Goal: Obtain resource: Download file/media

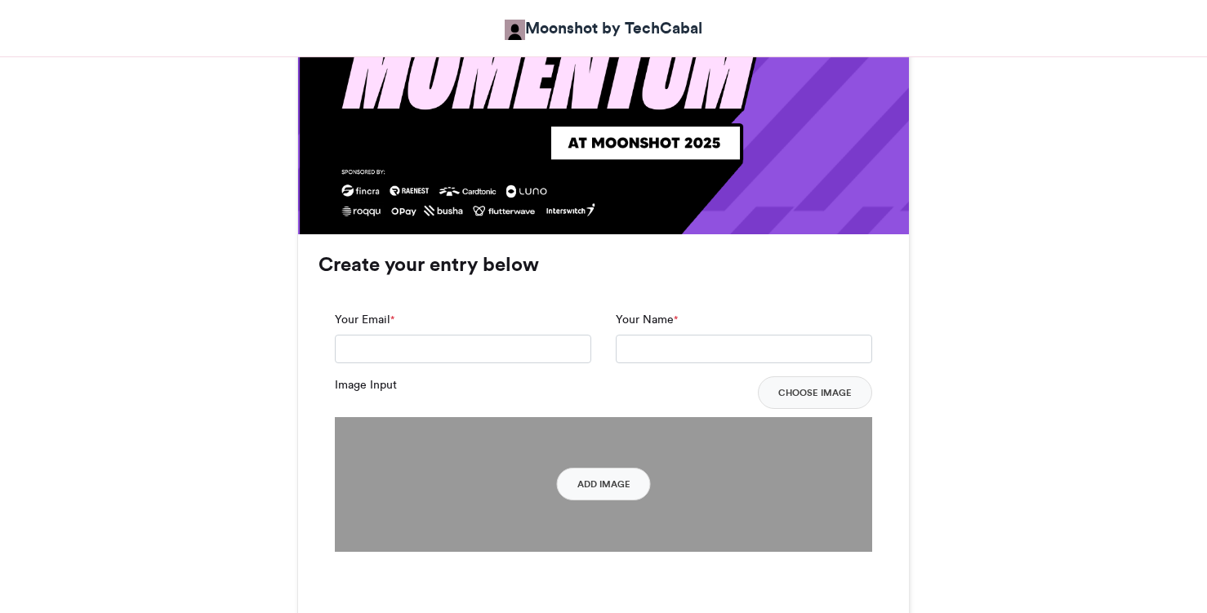
scroll to position [1072, 0]
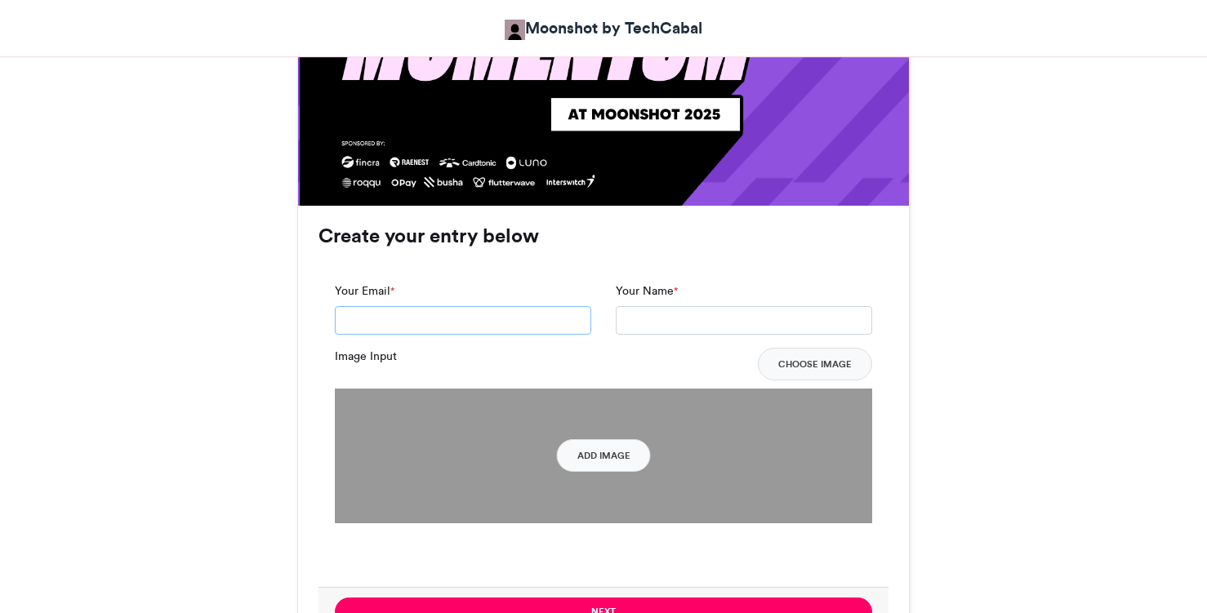
click at [452, 318] on input "Your Email *" at bounding box center [463, 320] width 256 height 29
click at [401, 318] on input "**********" at bounding box center [463, 320] width 256 height 29
type input "**********"
click at [724, 323] on input "Your Name *" at bounding box center [744, 320] width 256 height 29
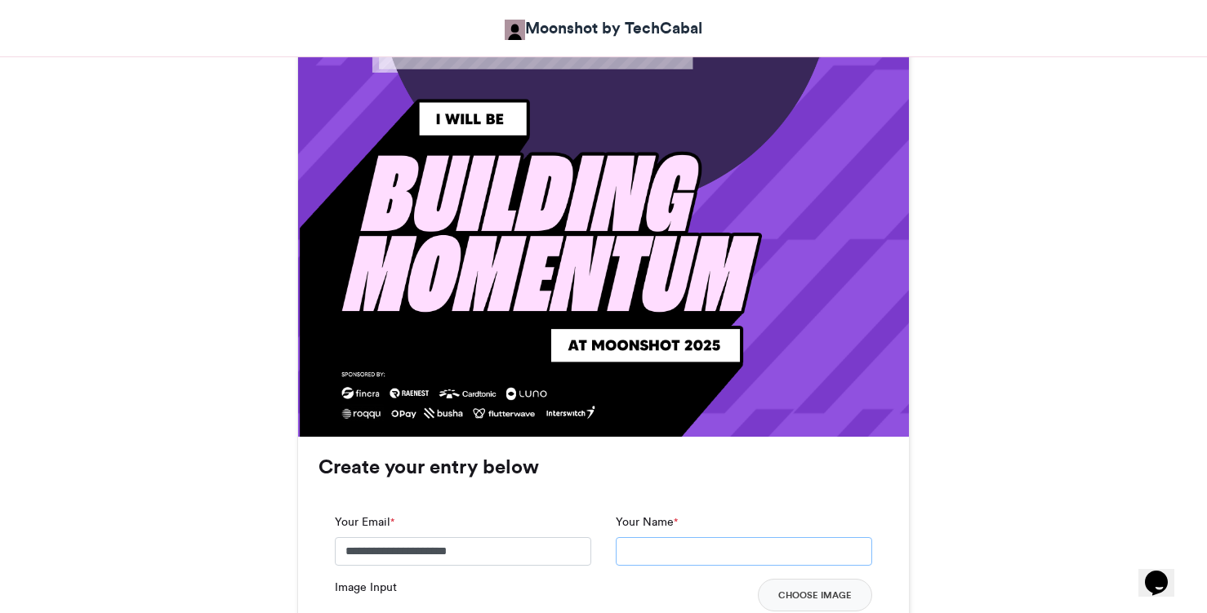
scroll to position [836, 0]
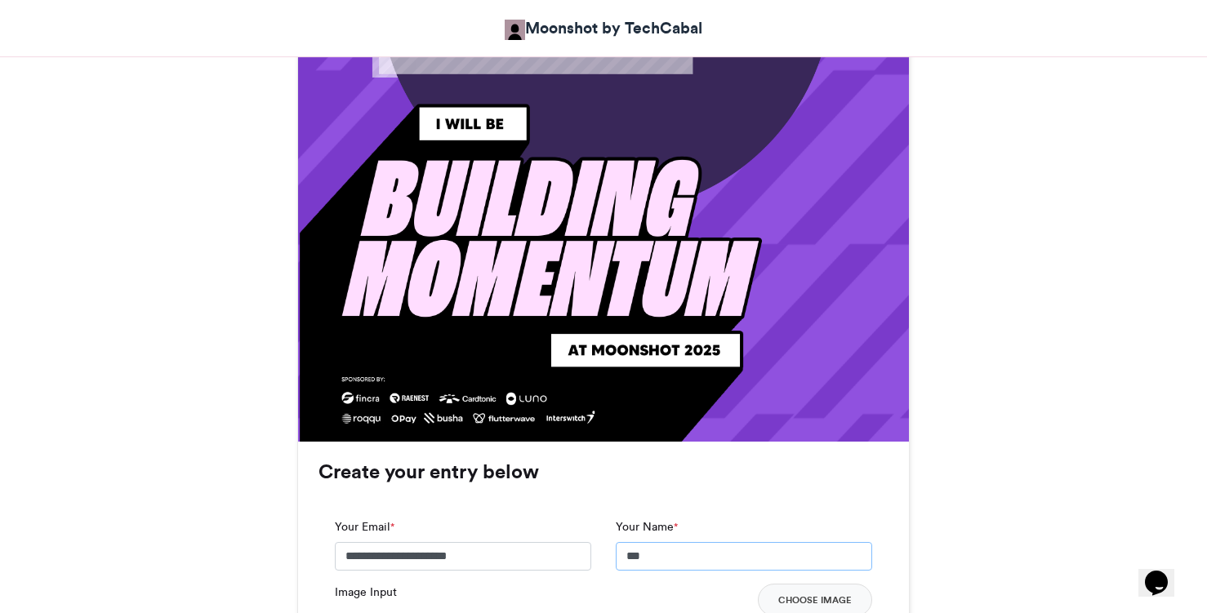
type input "**********"
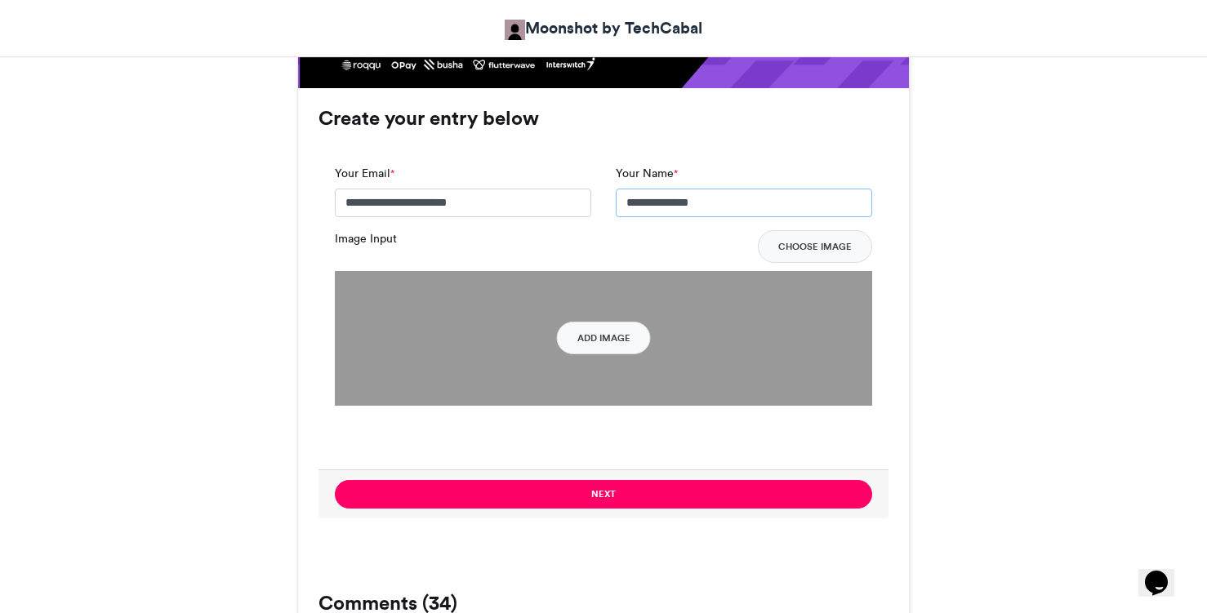
scroll to position [1191, 0]
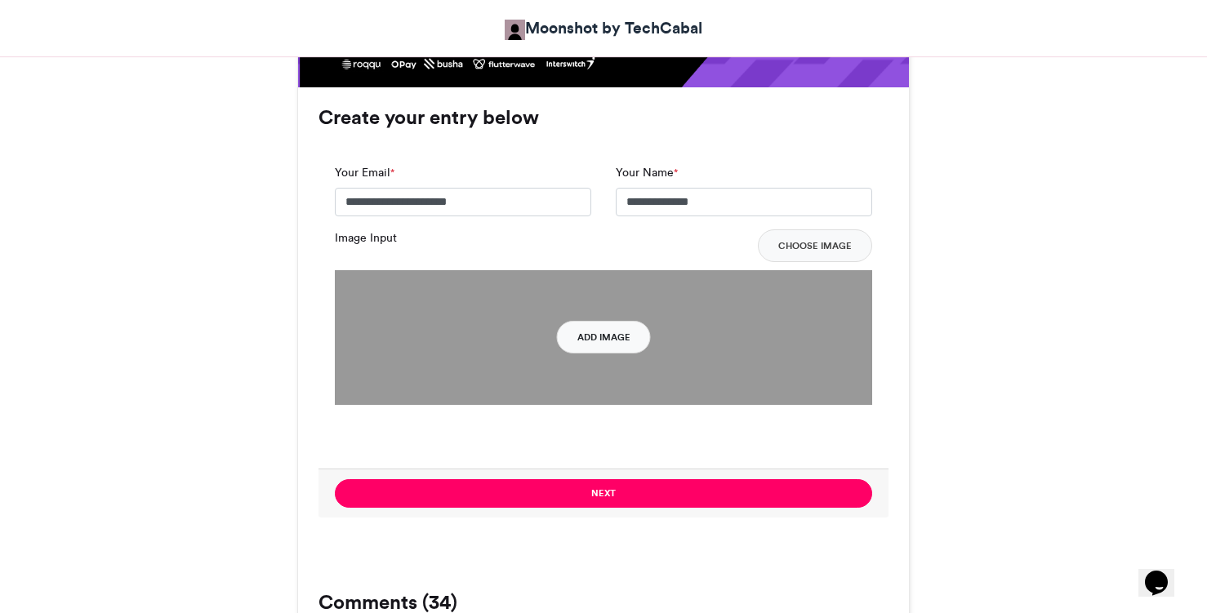
click at [616, 344] on button "Add Image" at bounding box center [604, 337] width 94 height 33
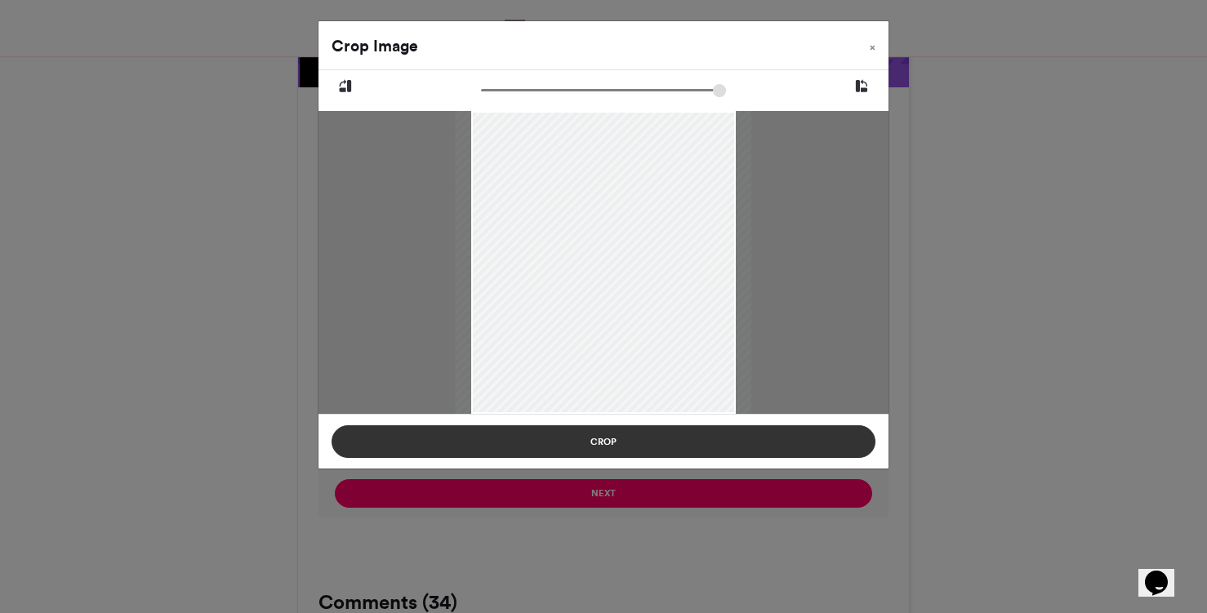
click at [692, 434] on button "Crop" at bounding box center [604, 441] width 544 height 33
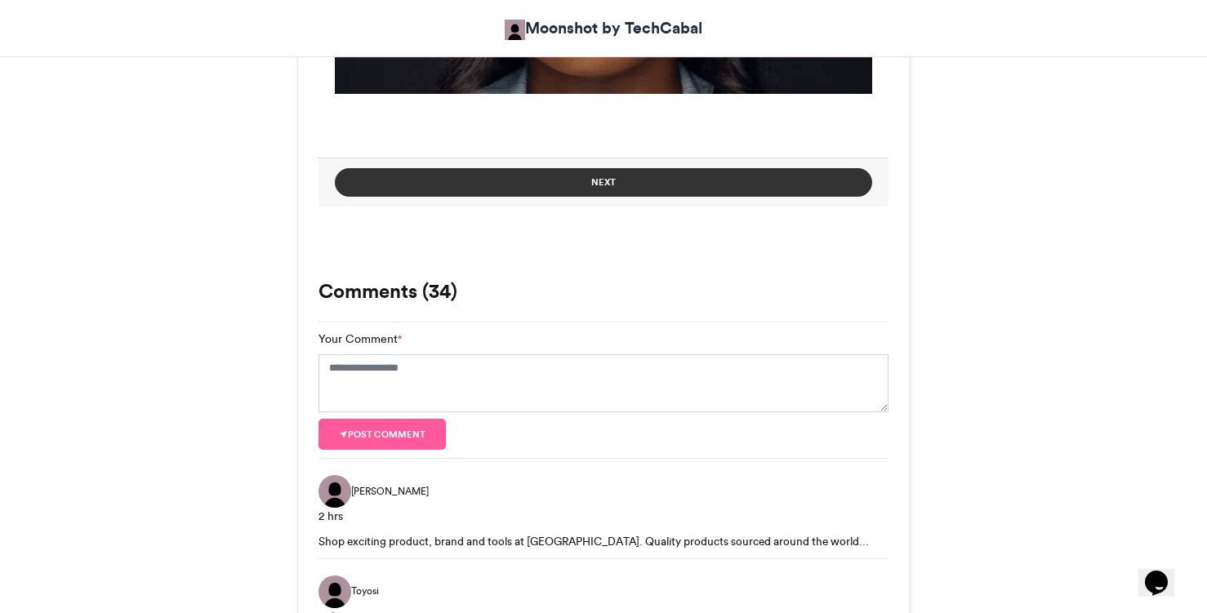
scroll to position [1418, 0]
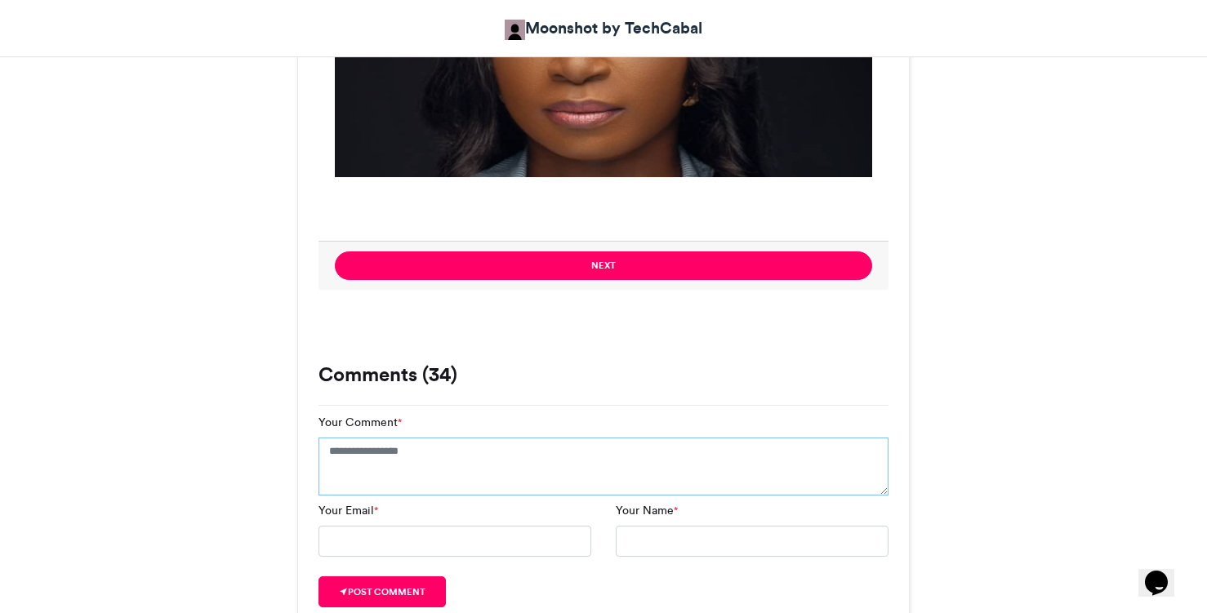
click at [456, 456] on textarea "Your Comment *" at bounding box center [603, 467] width 570 height 59
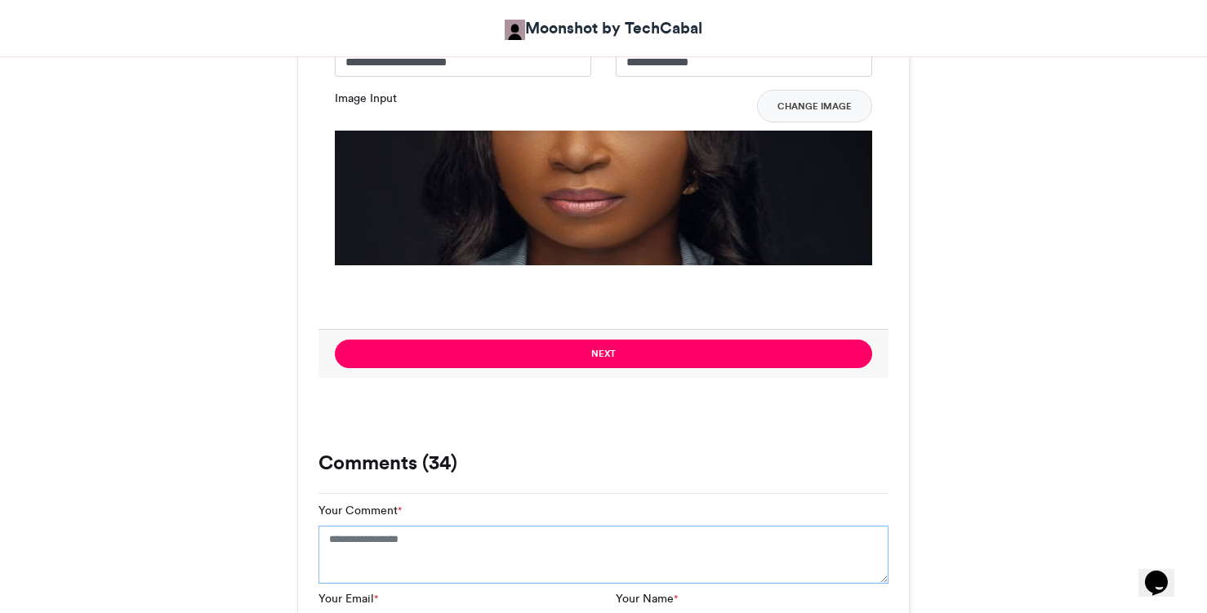
scroll to position [1180, 0]
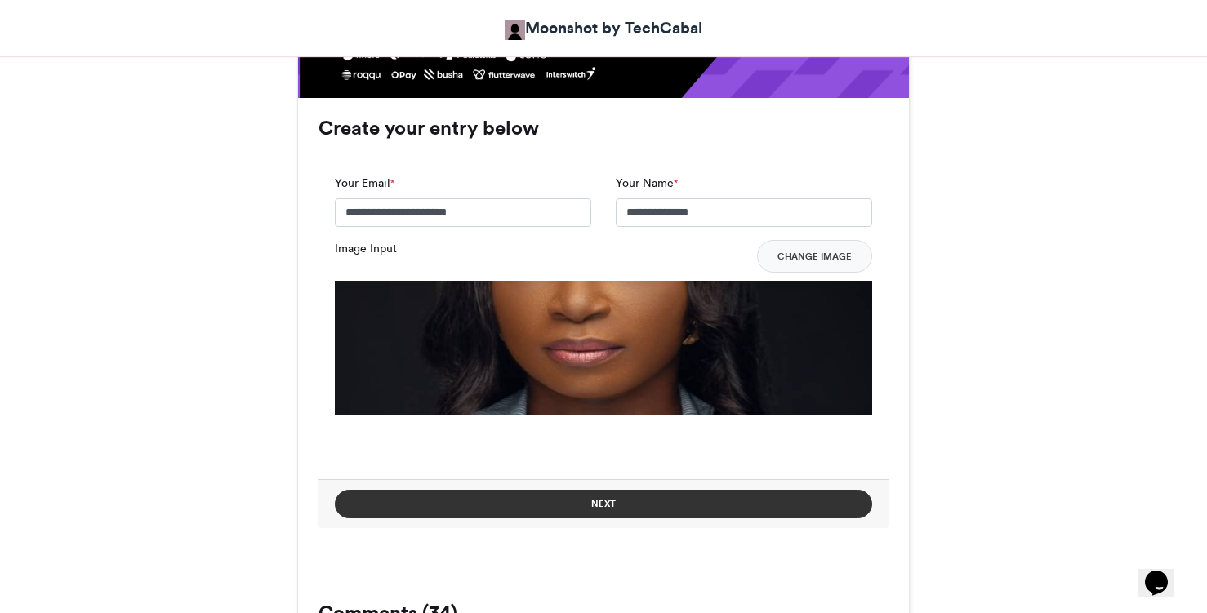
click at [578, 498] on button "Next" at bounding box center [603, 504] width 537 height 29
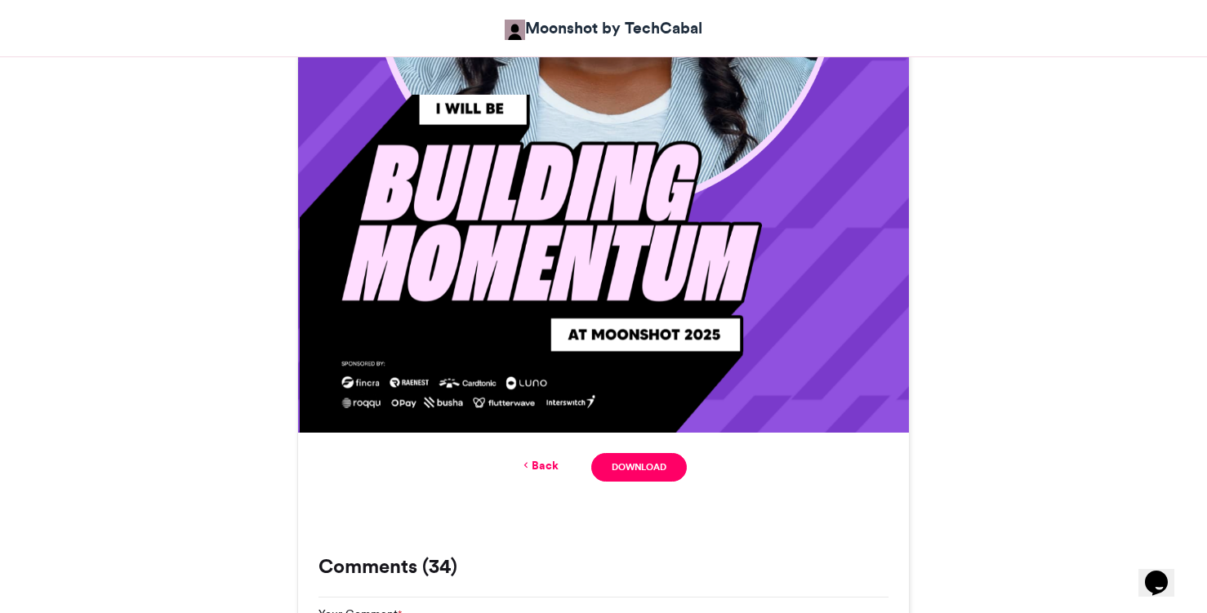
scroll to position [848, 0]
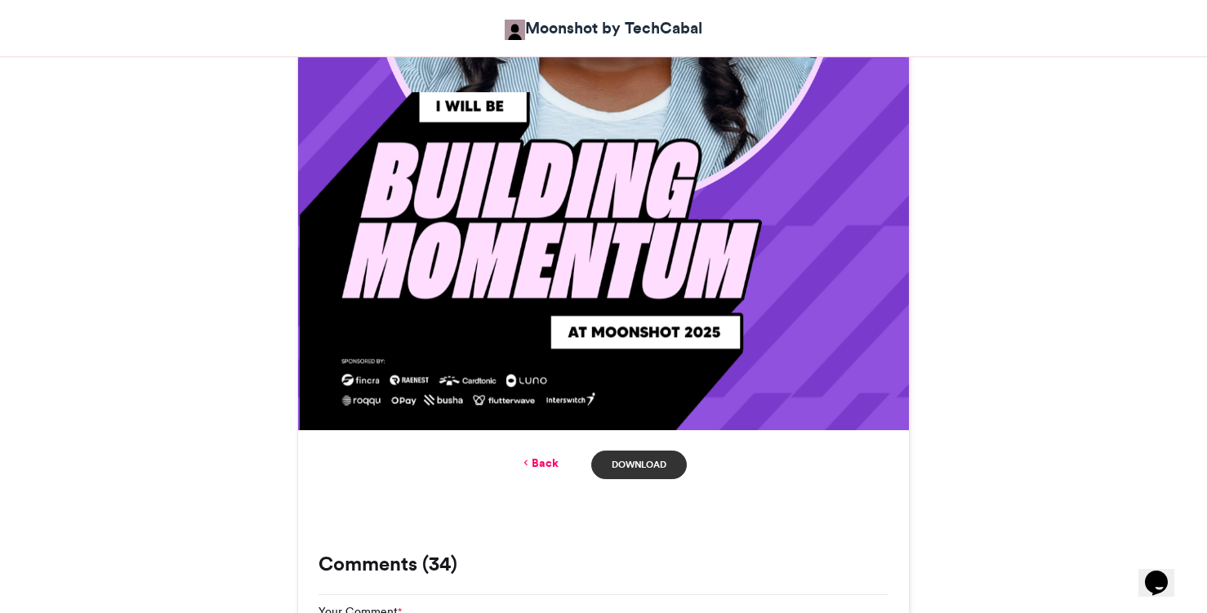
click at [663, 463] on link "Download" at bounding box center [639, 465] width 96 height 29
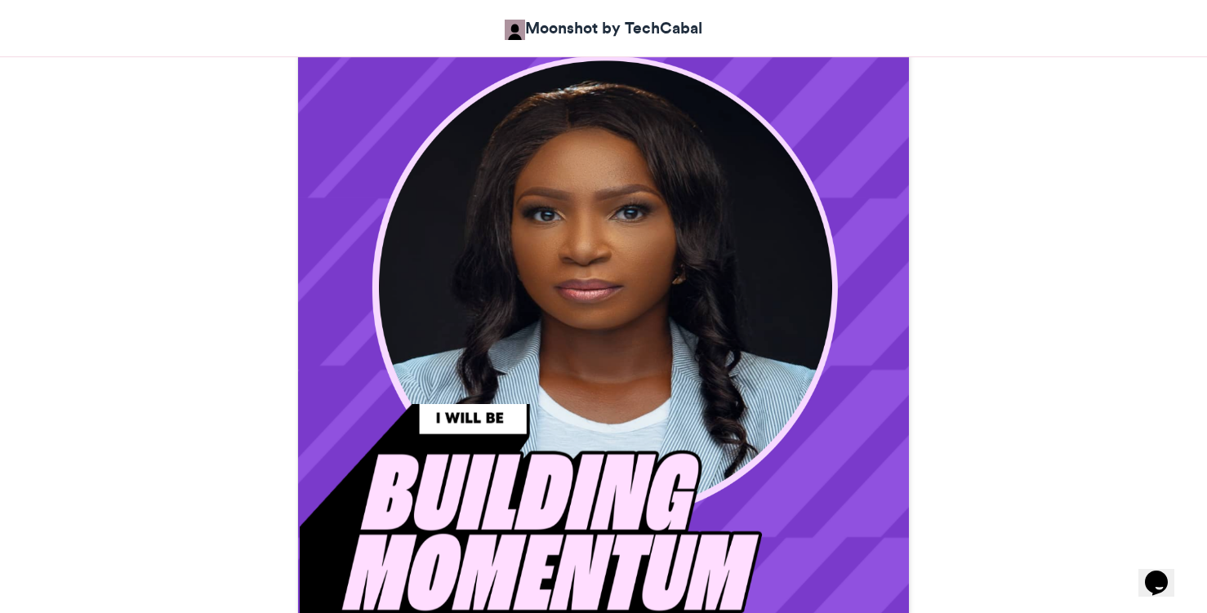
scroll to position [532, 0]
